Goal: Navigation & Orientation: Find specific page/section

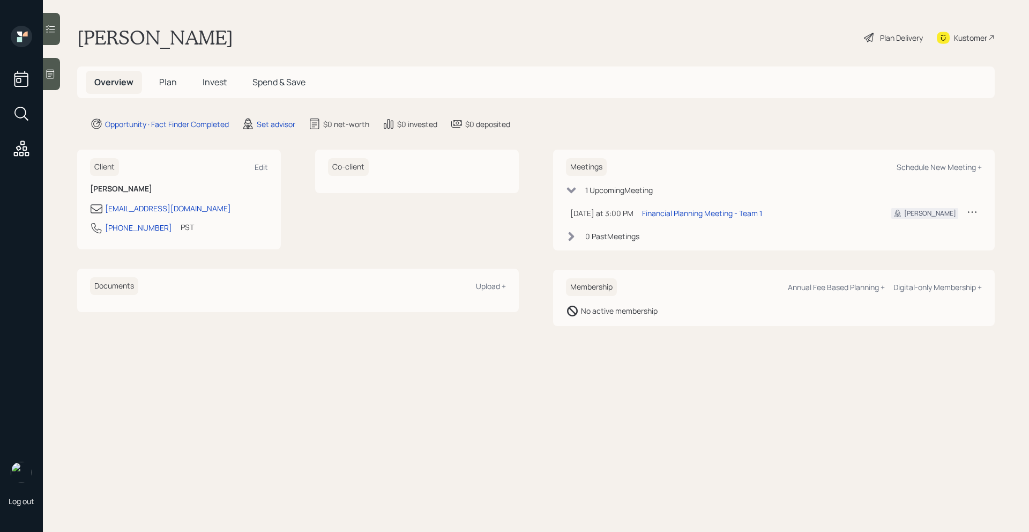
click at [174, 84] on span "Plan" at bounding box center [168, 82] width 18 height 12
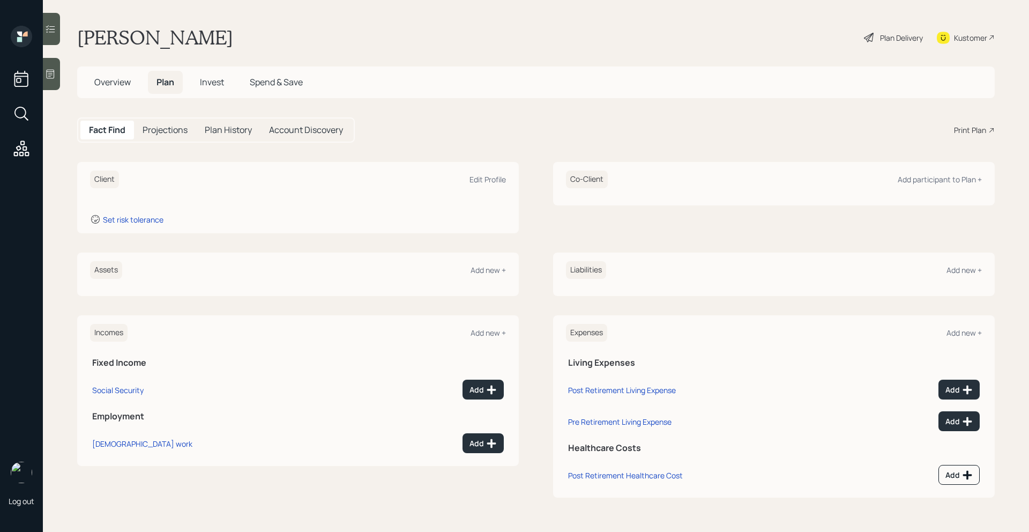
click at [210, 83] on span "Invest" at bounding box center [212, 82] width 24 height 12
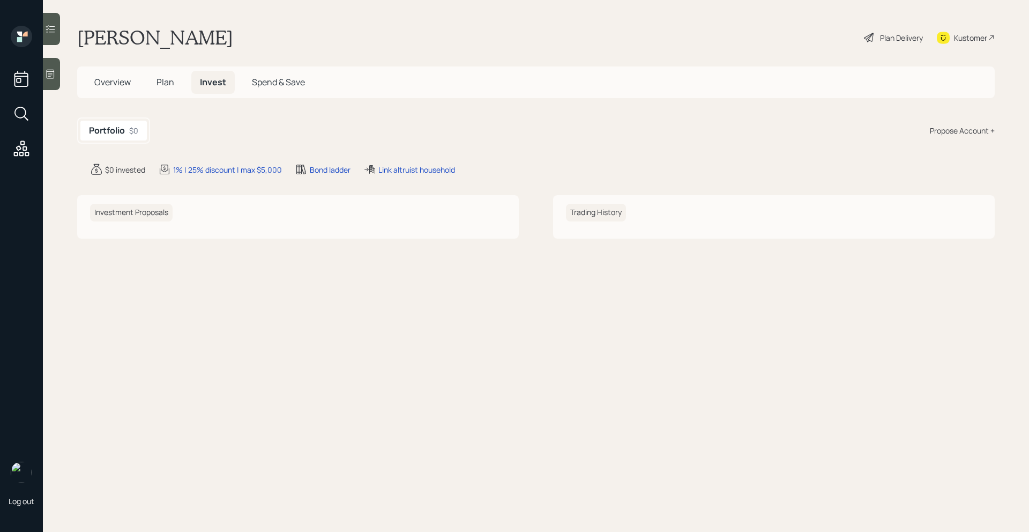
click at [54, 70] on icon at bounding box center [50, 74] width 11 height 11
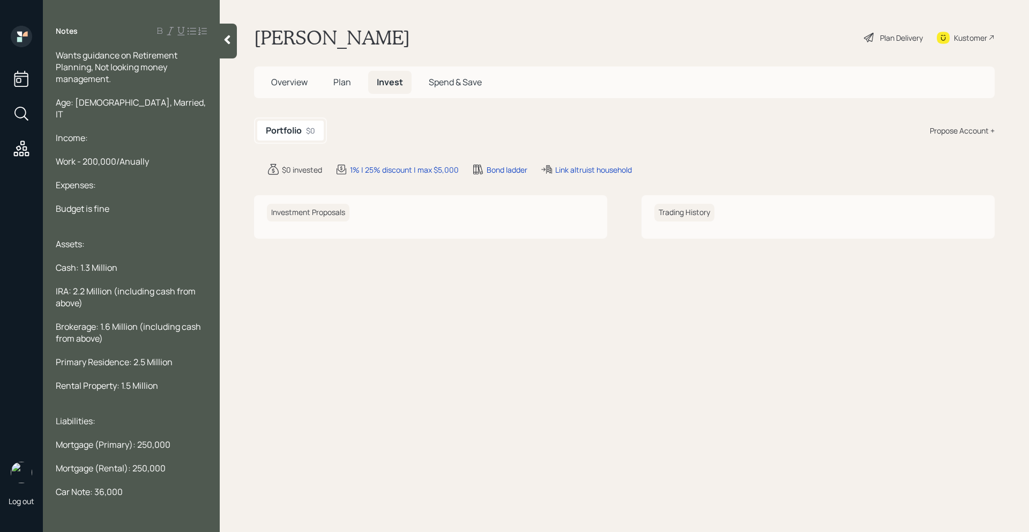
click at [232, 40] on icon at bounding box center [227, 39] width 11 height 11
